Goal: Navigation & Orientation: Find specific page/section

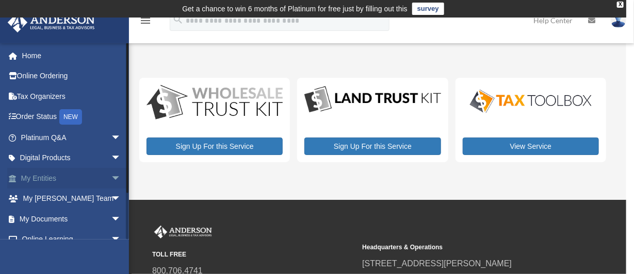
click at [111, 174] on span "arrow_drop_down" at bounding box center [121, 178] width 21 height 21
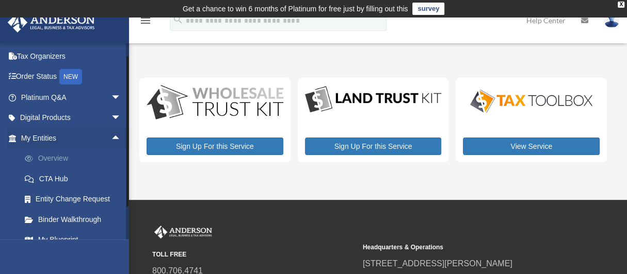
scroll to position [51, 0]
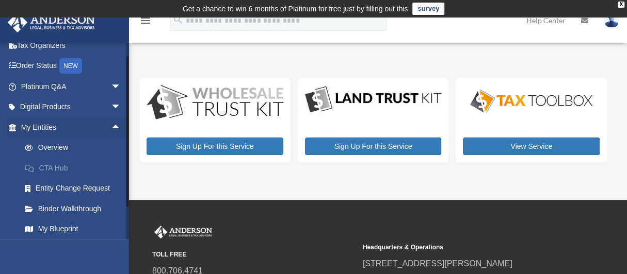
click at [55, 167] on link "CTA Hub" at bounding box center [75, 168] width 122 height 21
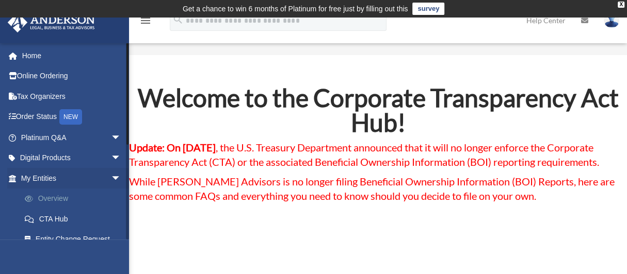
click at [49, 198] on link "Overview" at bounding box center [75, 199] width 122 height 21
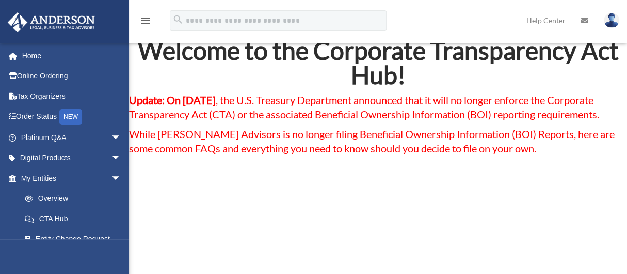
scroll to position [155, 0]
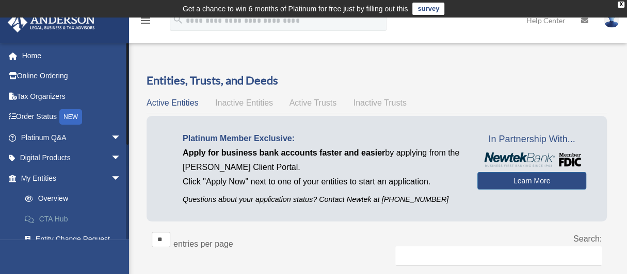
click at [48, 216] on link "CTA Hub" at bounding box center [75, 219] width 122 height 21
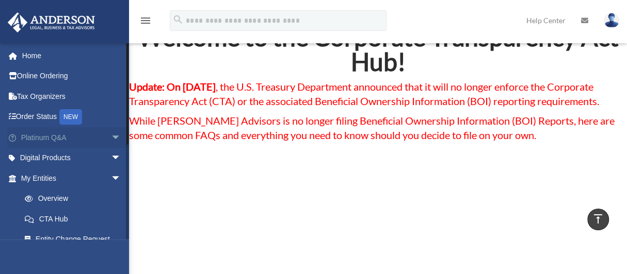
scroll to position [51, 0]
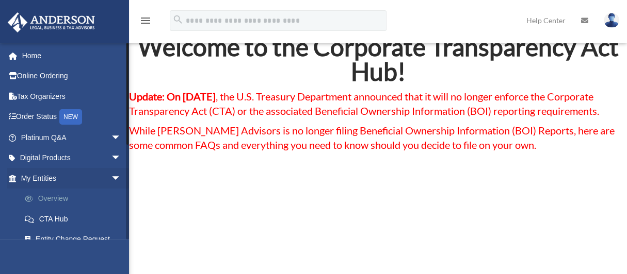
click at [43, 195] on link "Overview" at bounding box center [75, 199] width 122 height 21
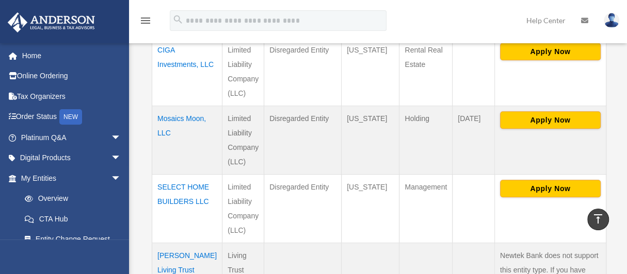
scroll to position [413, 0]
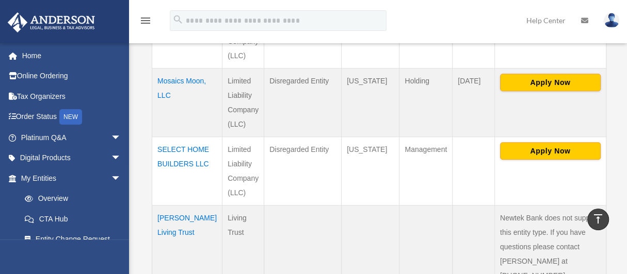
click at [169, 217] on td "Soden Living Trust" at bounding box center [187, 247] width 70 height 84
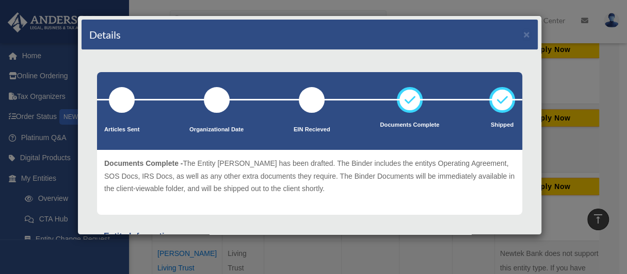
scroll to position [361, 0]
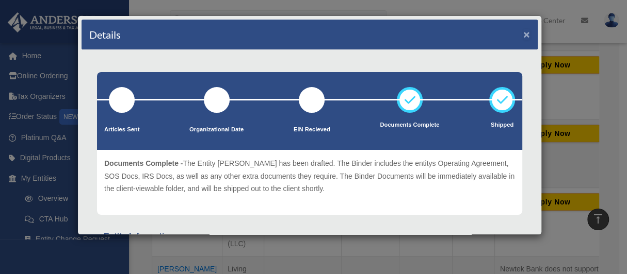
click at [523, 32] on button "×" at bounding box center [526, 34] width 7 height 11
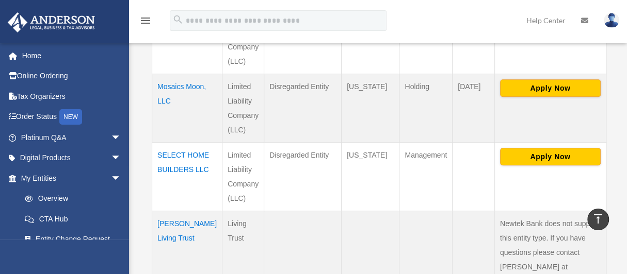
scroll to position [464, 0]
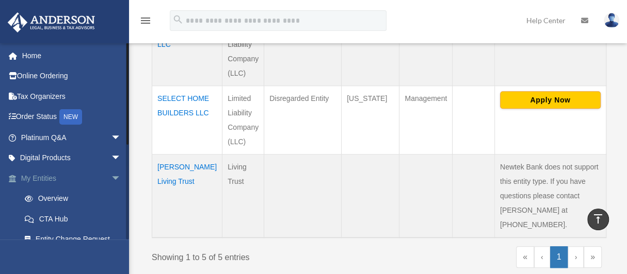
click at [111, 175] on span "arrow_drop_down" at bounding box center [121, 178] width 21 height 21
click at [111, 175] on span "arrow_drop_up" at bounding box center [121, 178] width 21 height 21
click at [111, 175] on span "arrow_drop_down" at bounding box center [121, 178] width 21 height 21
click at [111, 198] on span "arrow_drop_down" at bounding box center [121, 199] width 21 height 21
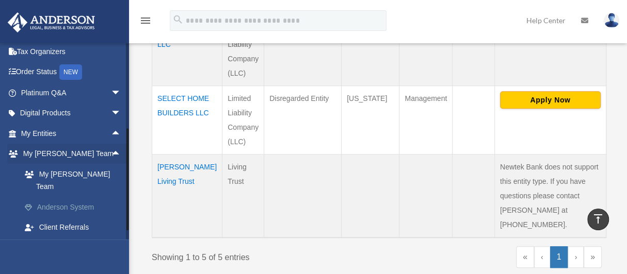
scroll to position [103, 0]
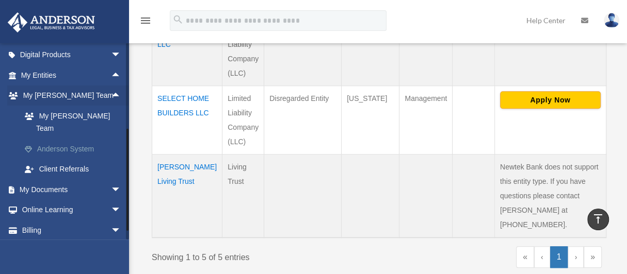
click at [50, 139] on link "Anderson System" at bounding box center [75, 149] width 122 height 21
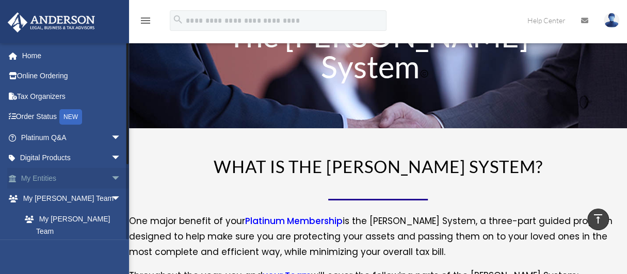
scroll to position [51, 0]
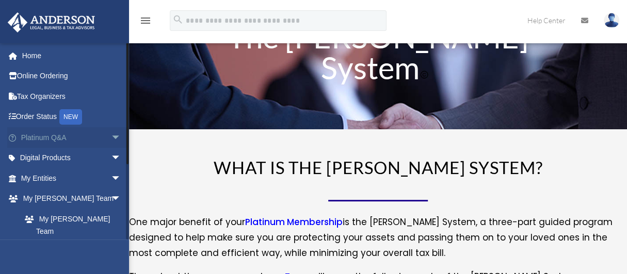
click at [111, 135] on span "arrow_drop_down" at bounding box center [121, 137] width 21 height 21
